Goal: Find specific page/section: Find specific page/section

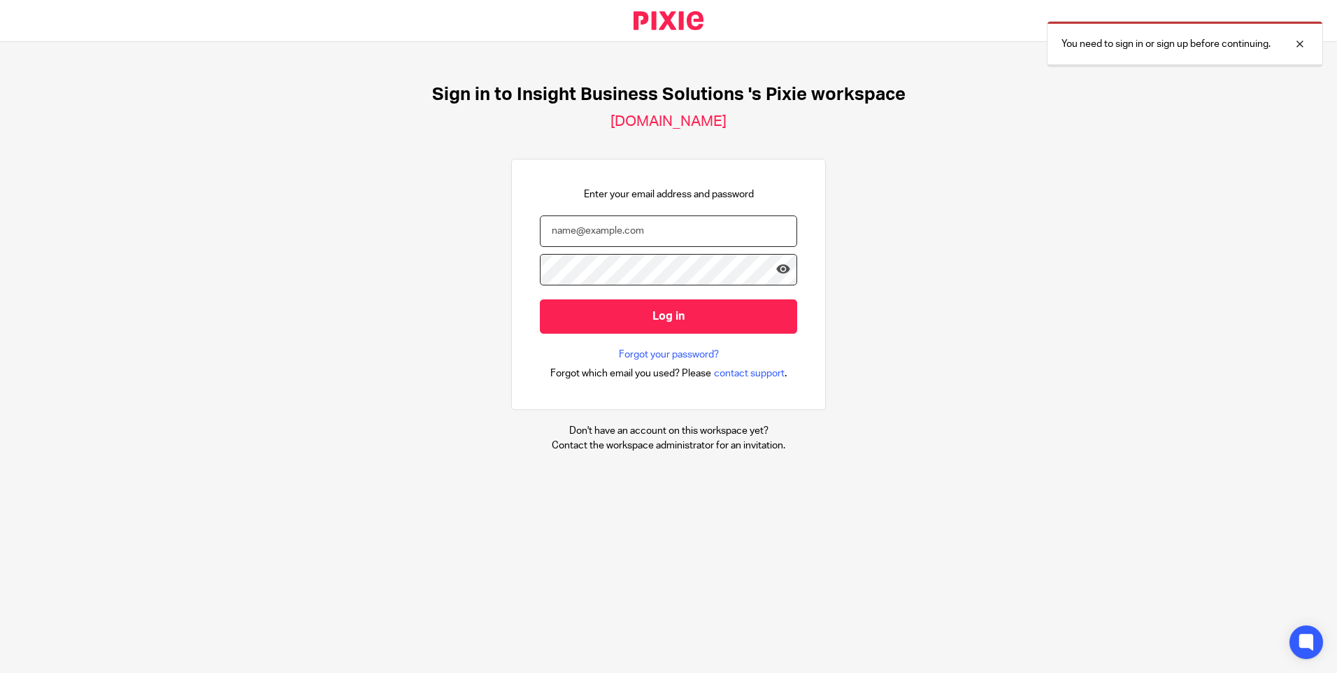
click at [558, 226] on input "email" at bounding box center [668, 230] width 257 height 31
type input "tracey.disley@insightbusinesssolutions.co.uk"
click at [540, 299] on input "Log in" at bounding box center [668, 316] width 257 height 34
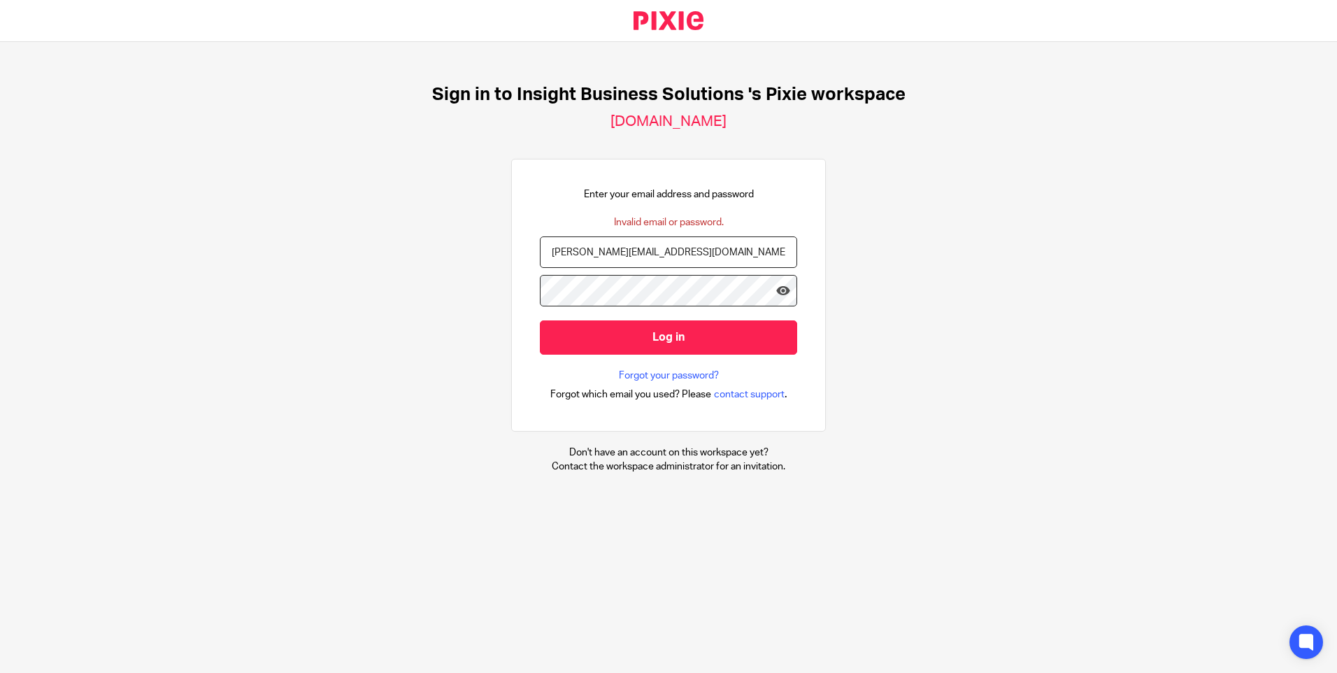
click at [540, 320] on input "Log in" at bounding box center [668, 337] width 257 height 34
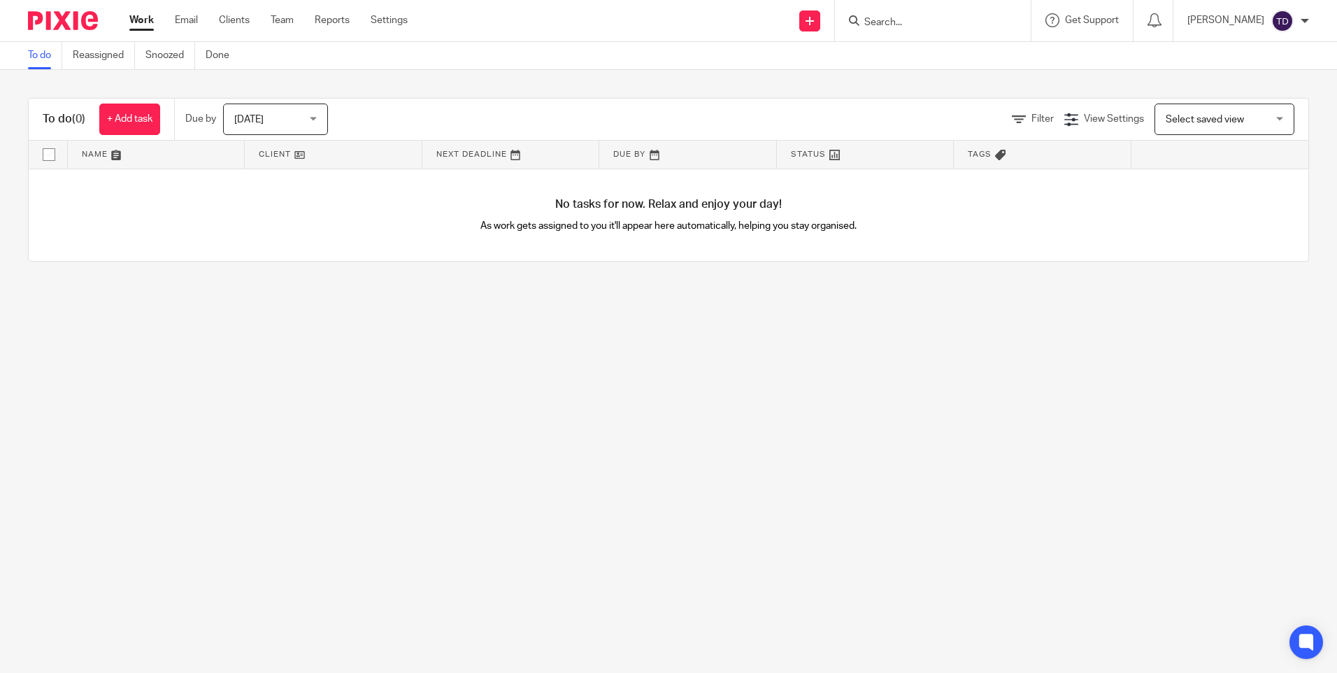
click at [970, 24] on input "Search" at bounding box center [926, 23] width 126 height 13
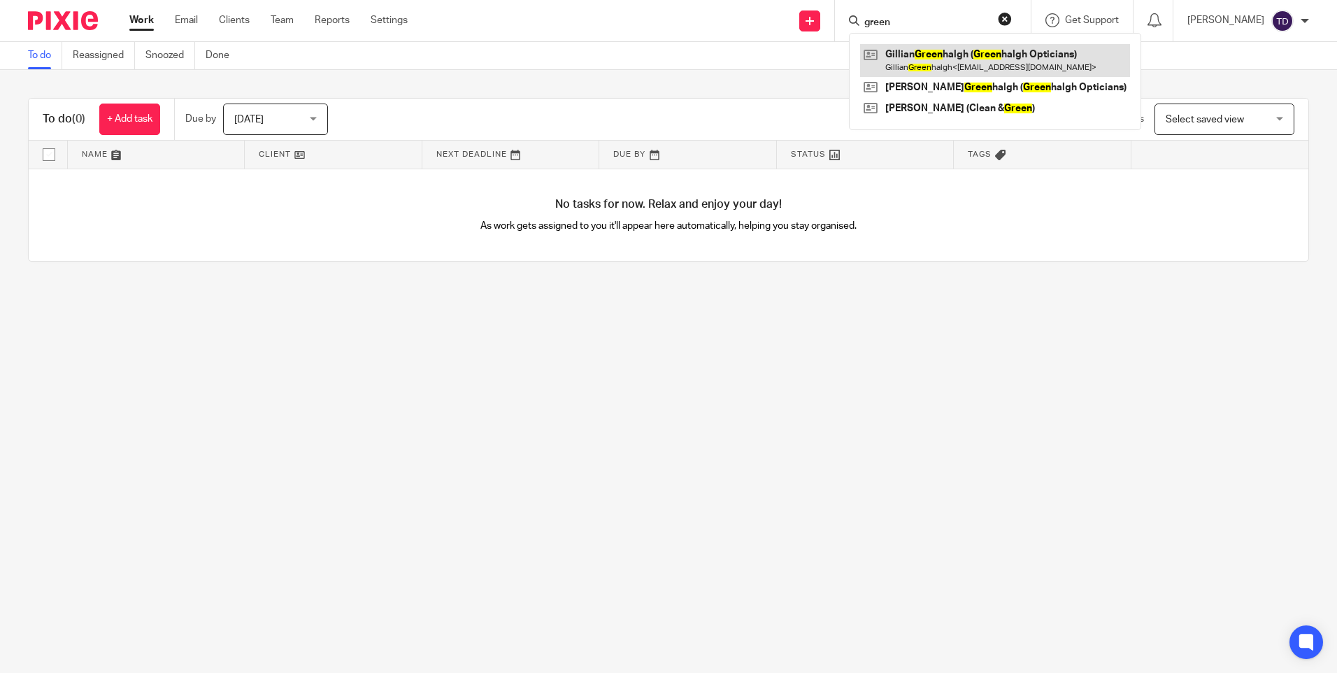
type input "green"
click at [951, 58] on link at bounding box center [995, 60] width 270 height 32
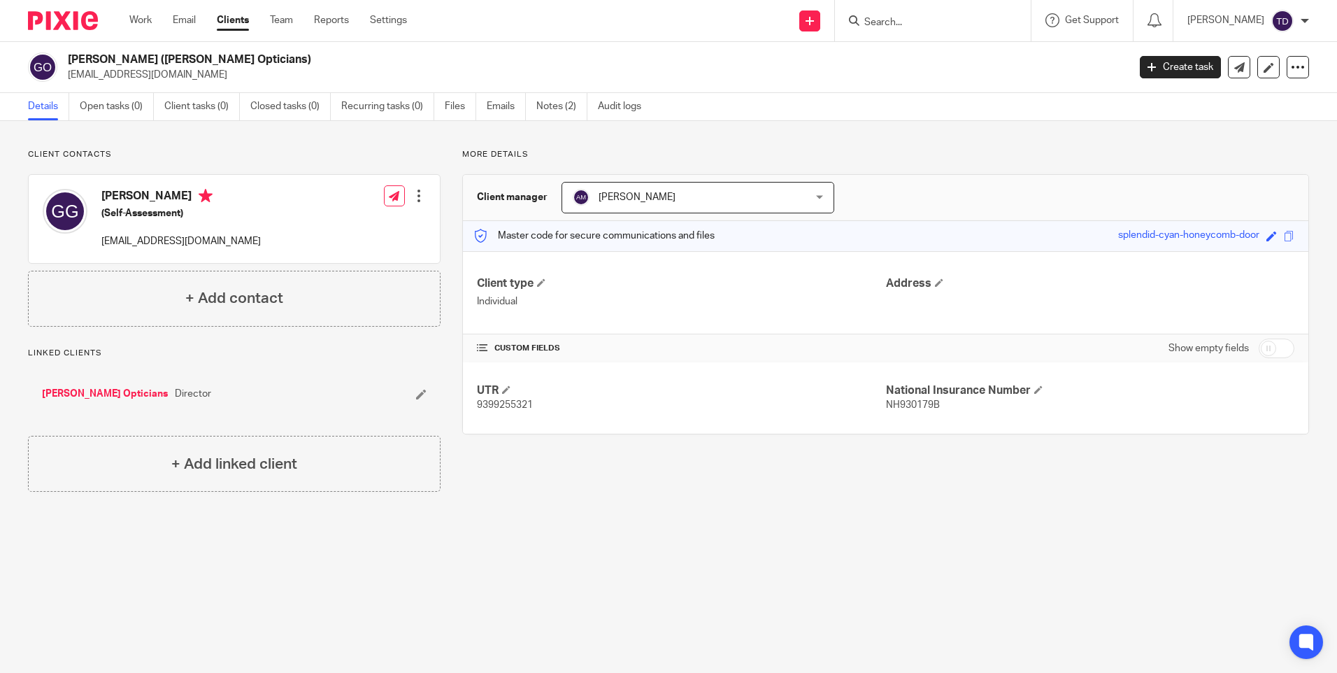
click at [989, 17] on input "Search" at bounding box center [926, 23] width 126 height 13
click at [931, 24] on input "Search" at bounding box center [926, 23] width 126 height 13
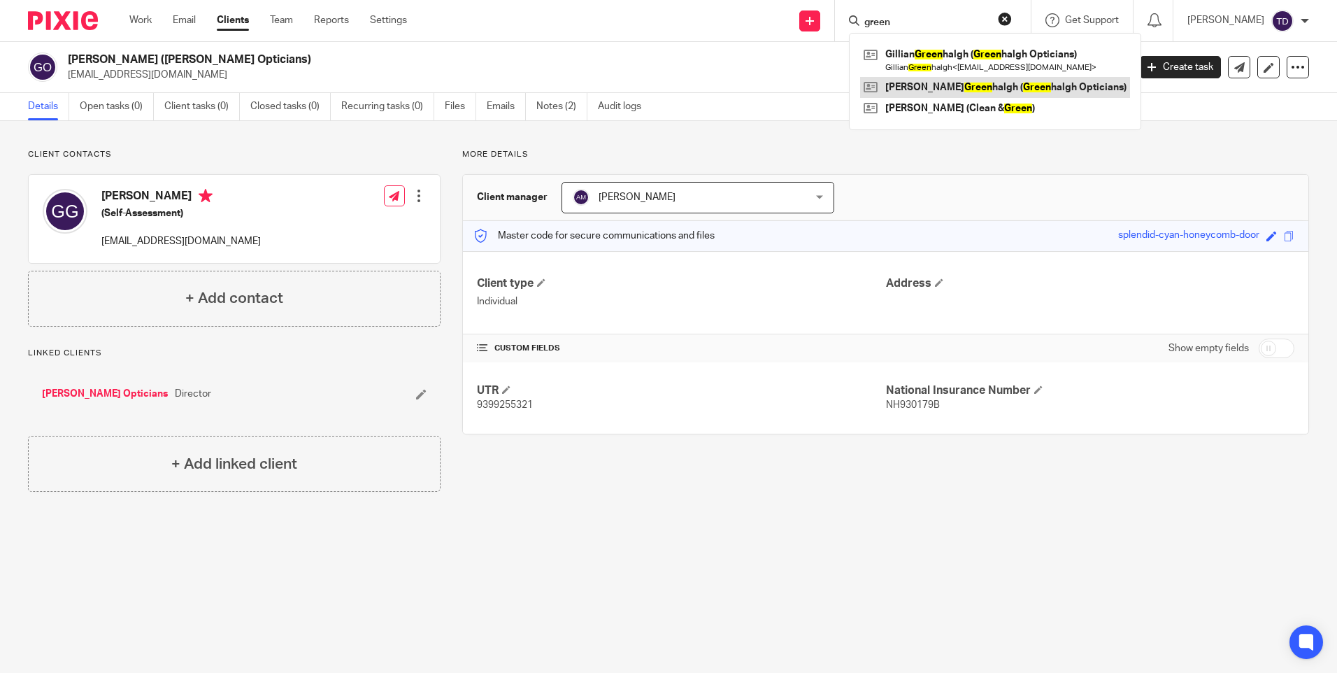
type input "green"
click at [928, 89] on link at bounding box center [995, 87] width 270 height 21
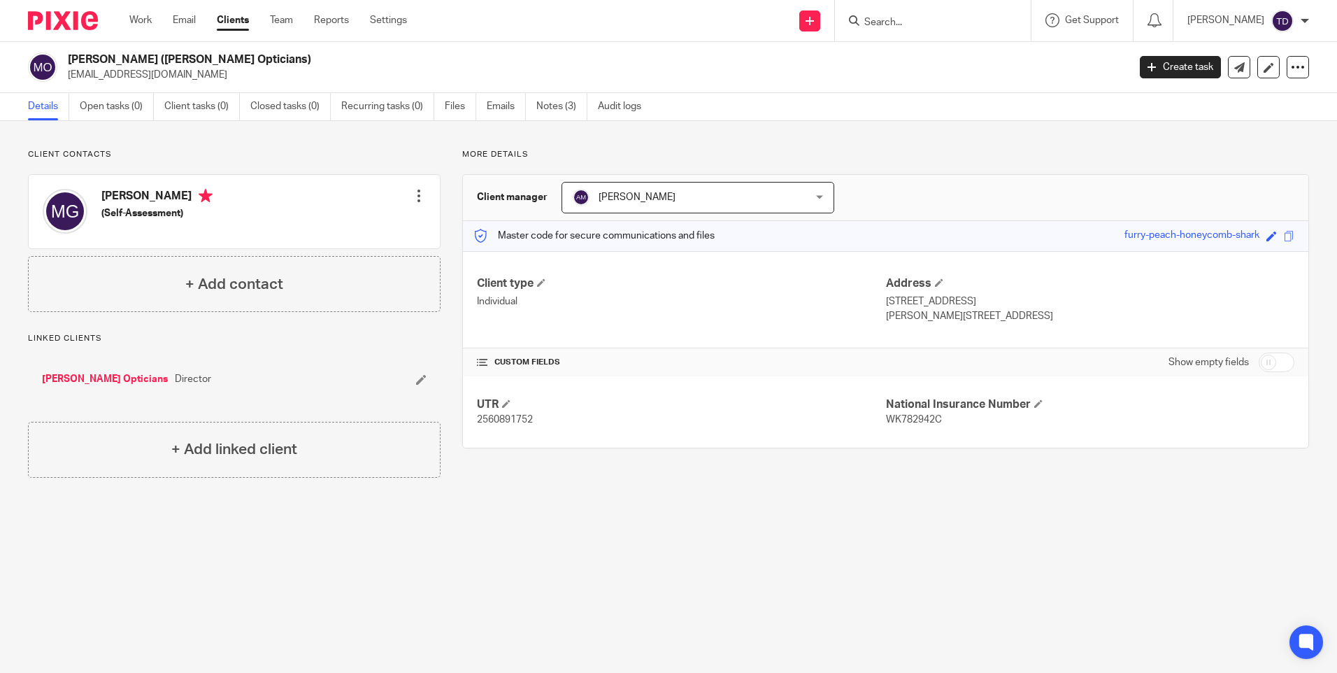
click at [948, 26] on input "Search" at bounding box center [926, 23] width 126 height 13
click at [906, 17] on input "Search" at bounding box center [926, 23] width 126 height 13
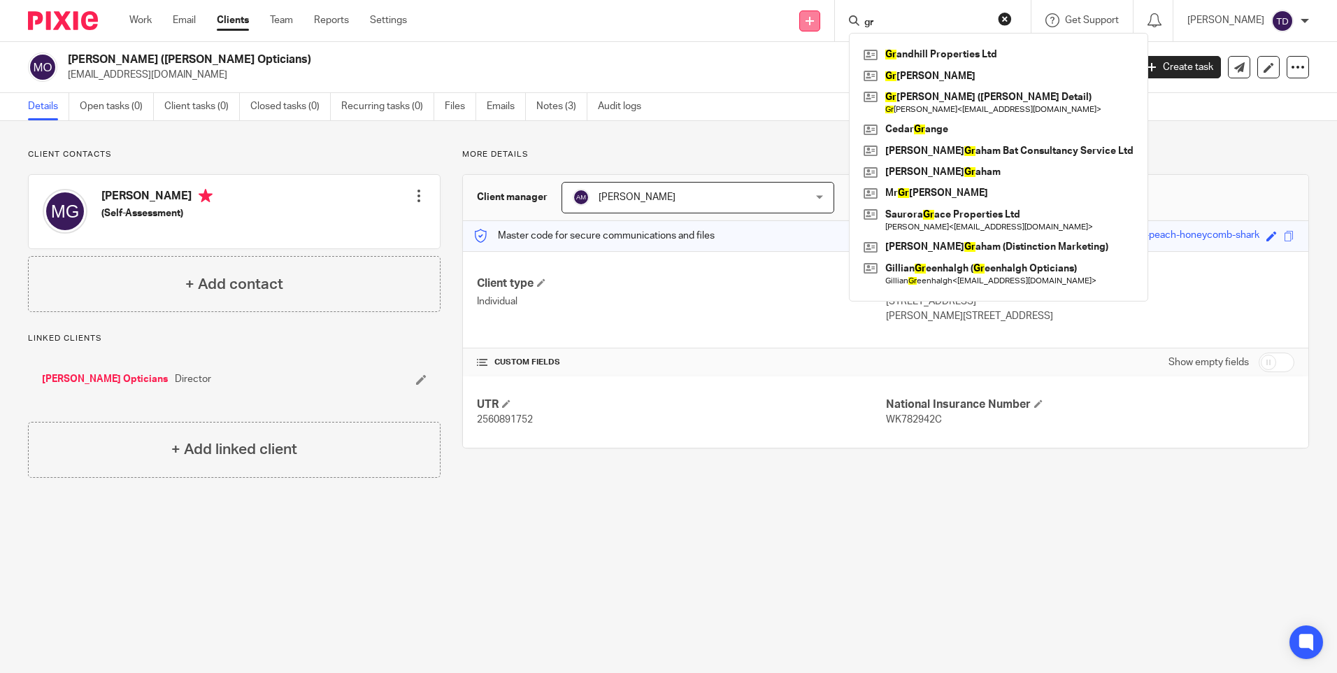
type input "g"
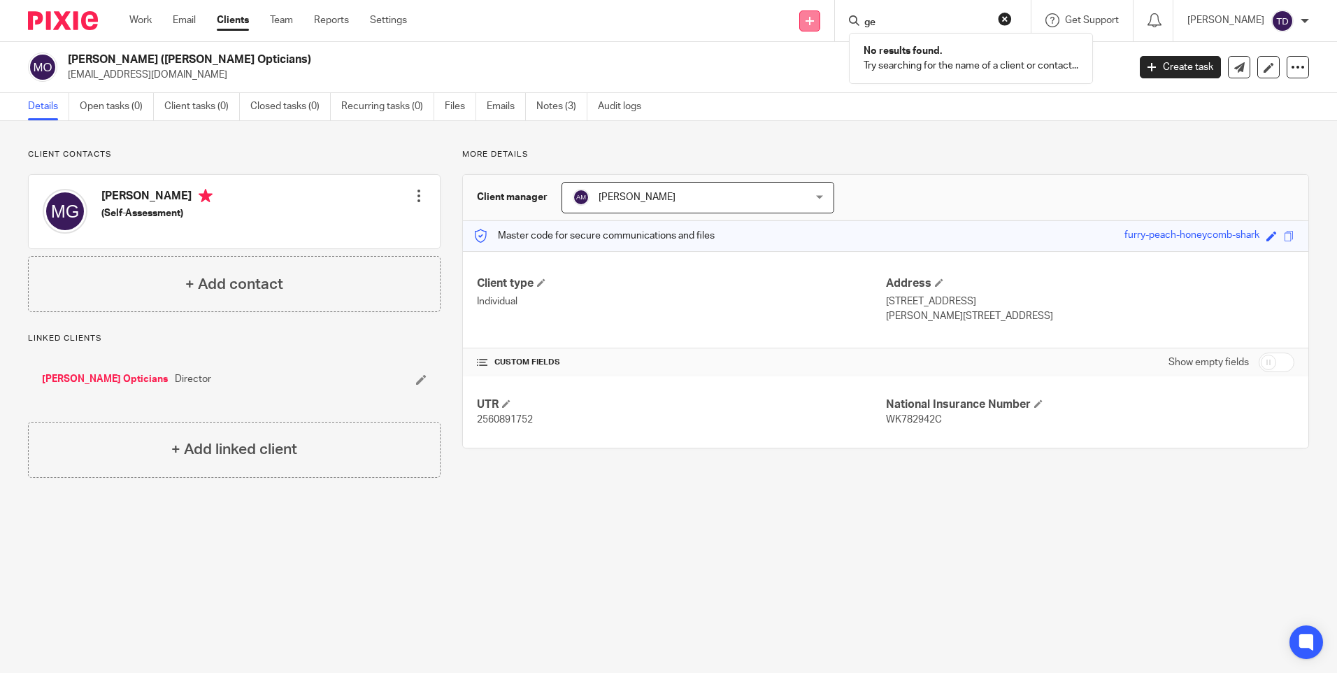
type input "g"
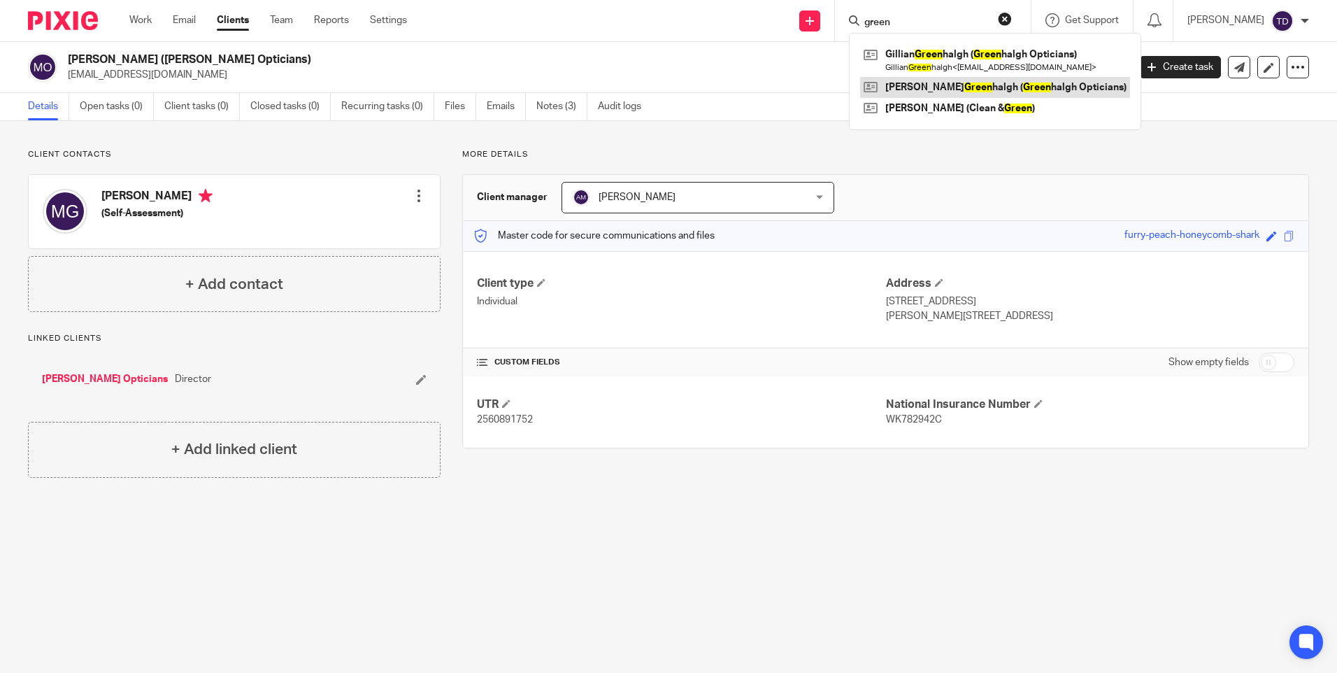
type input "green"
click at [1050, 79] on link at bounding box center [995, 87] width 270 height 21
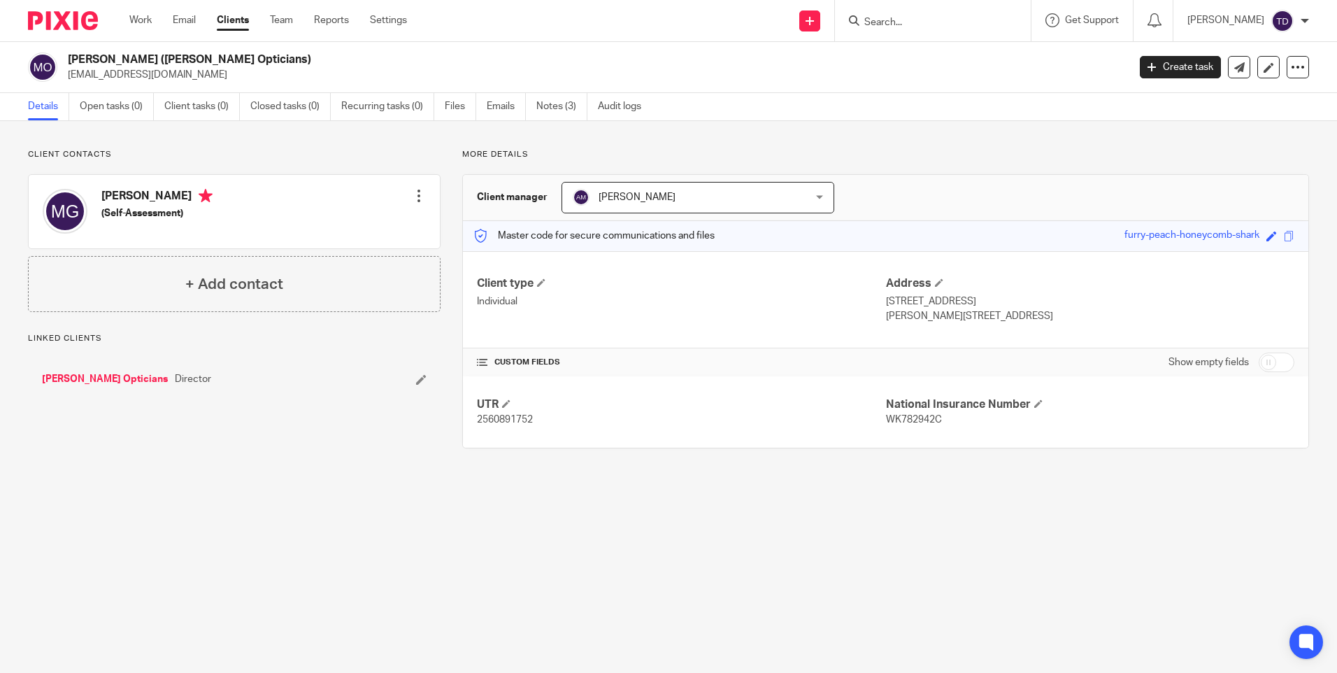
click at [110, 377] on link "[PERSON_NAME] Opticians" at bounding box center [105, 379] width 126 height 14
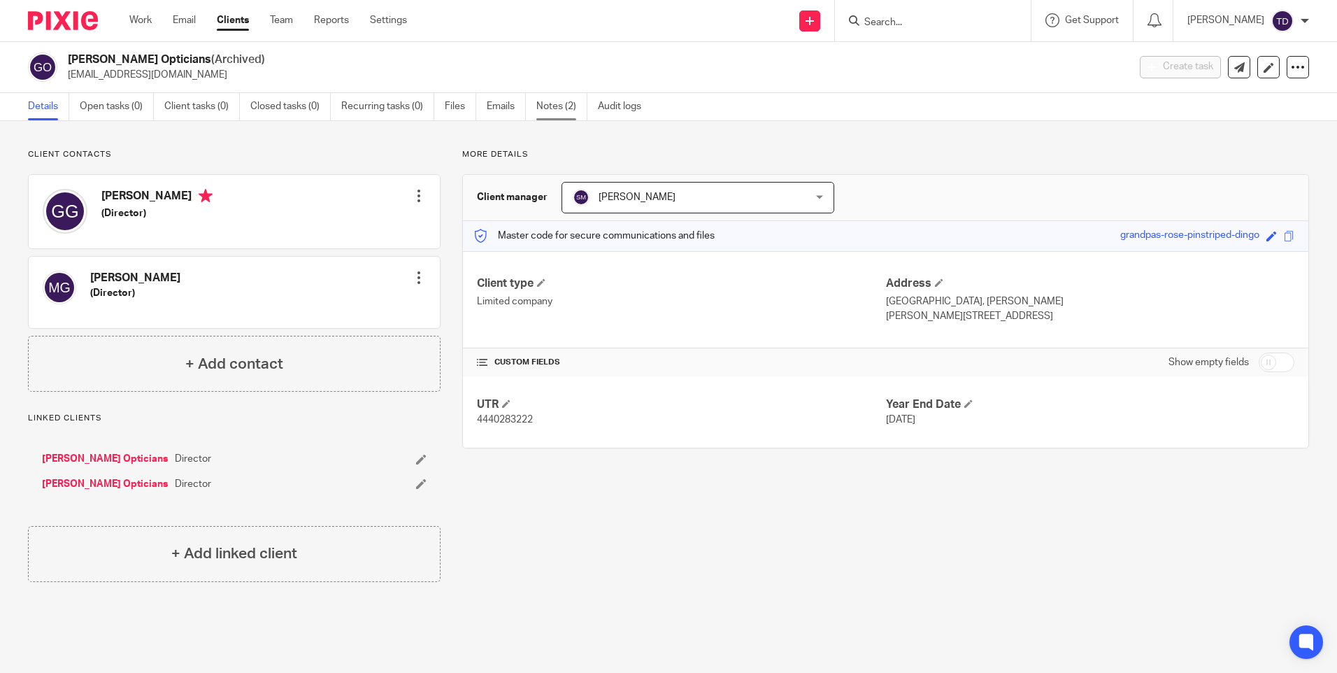
click at [543, 111] on link "Notes (2)" at bounding box center [561, 106] width 51 height 27
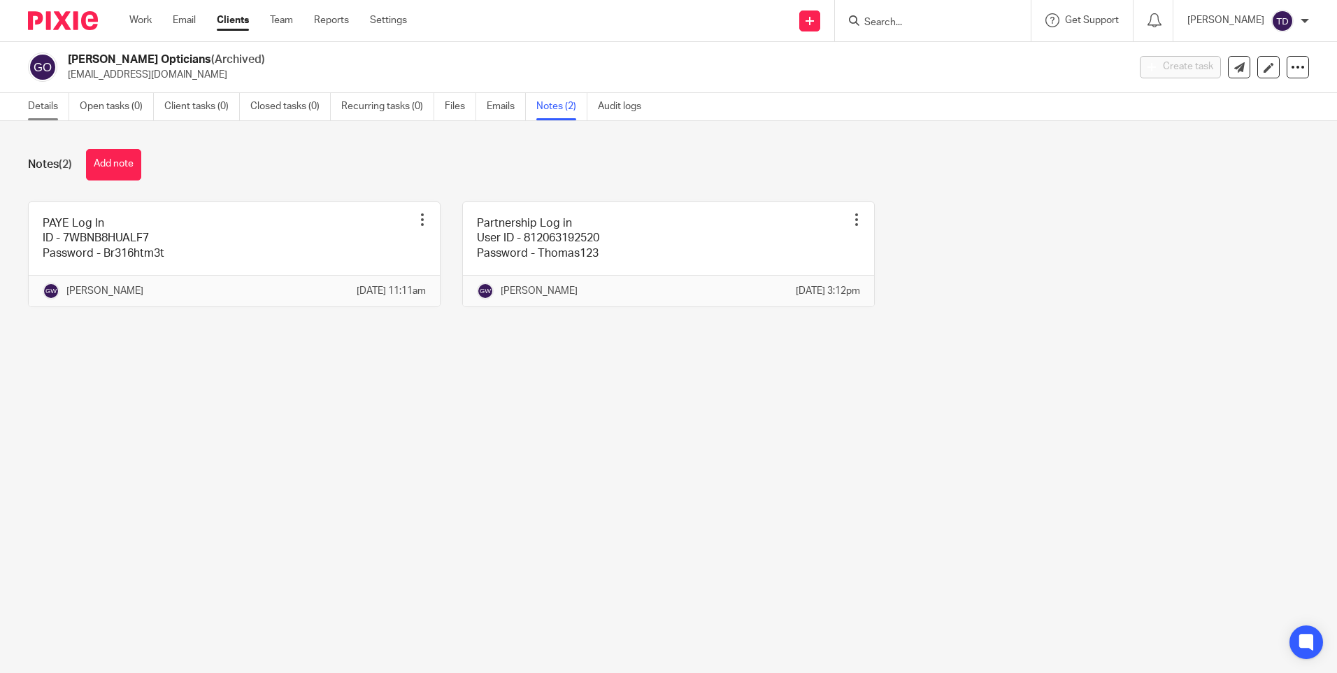
click at [36, 106] on link "Details" at bounding box center [48, 106] width 41 height 27
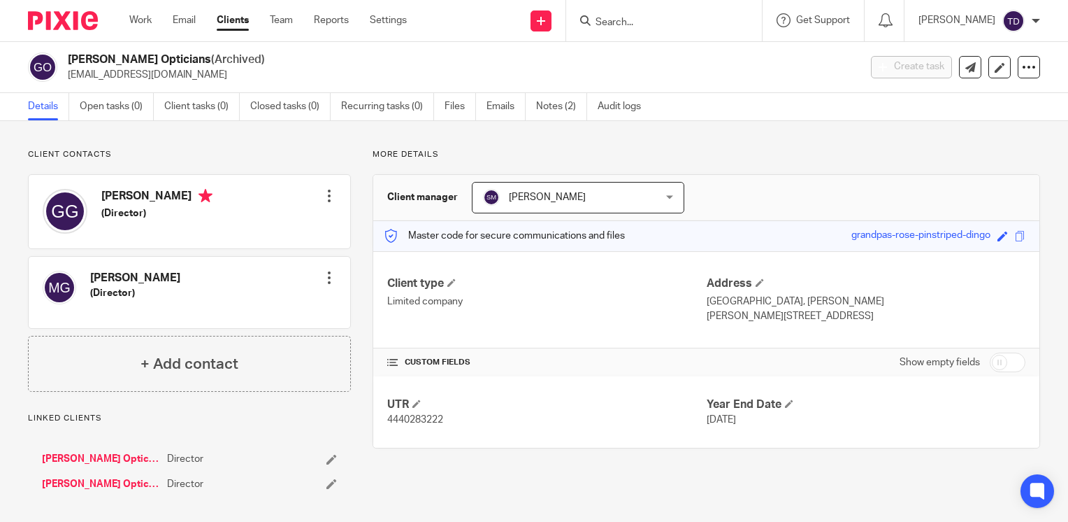
click at [534, 251] on div "Client type Limited company Address [GEOGRAPHIC_DATA], [PERSON_NAME][GEOGRAPHIC…" at bounding box center [706, 299] width 666 height 97
